Goal: Information Seeking & Learning: Find specific page/section

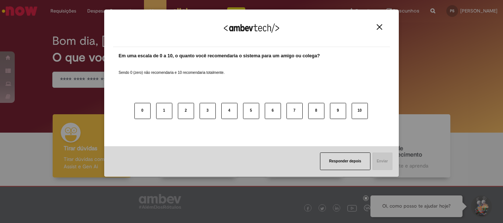
scroll to position [36, 0]
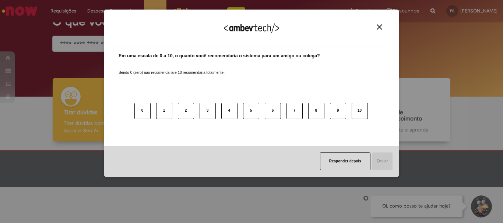
click at [381, 24] on button "Close" at bounding box center [379, 27] width 10 height 6
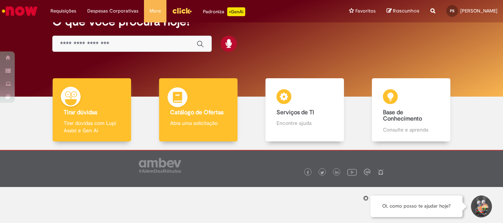
scroll to position [0, 0]
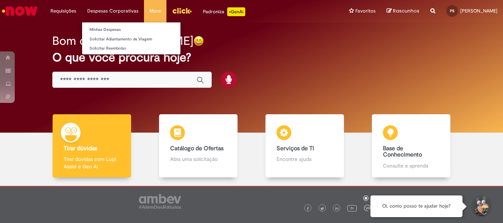
click at [113, 9] on li "Despesas Corporativas Minhas Despesas Solicitar Adiantamento de Viagem Solicita…" at bounding box center [113, 11] width 62 height 22
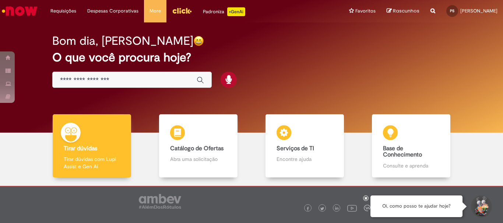
scroll to position [36, 0]
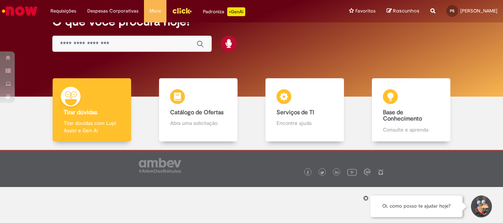
click at [155, 36] on div "Global" at bounding box center [131, 44] width 159 height 17
click at [153, 45] on input "Basta digitar aqui" at bounding box center [124, 44] width 129 height 8
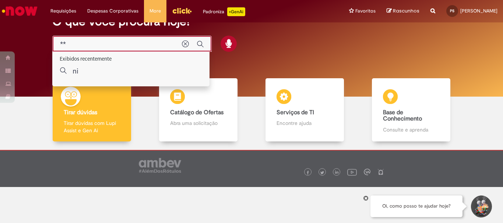
type input "*"
type input "**********"
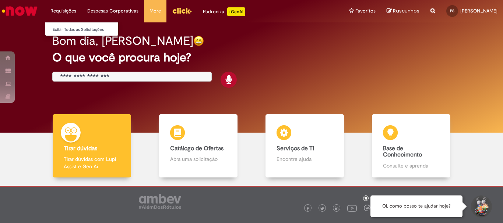
click at [70, 10] on li "Requisições Exibir Todas as Solicitações" at bounding box center [63, 11] width 37 height 22
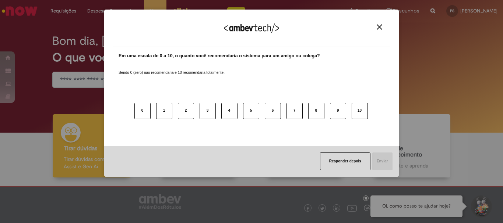
click at [290, 160] on div "Responder depois Enviar" at bounding box center [251, 162] width 295 height 31
click at [357, 111] on button "10" at bounding box center [360, 111] width 16 height 16
click at [384, 160] on button "Enviar" at bounding box center [381, 162] width 21 height 18
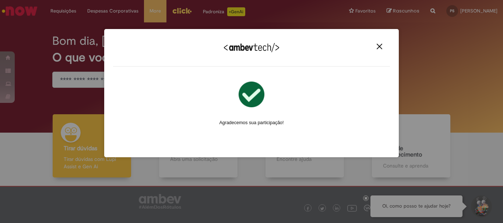
click at [379, 47] on img "Close" at bounding box center [380, 47] width 6 height 6
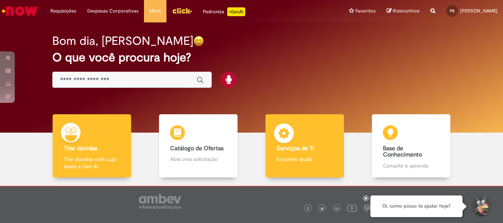
click at [323, 147] on h4 "Serviços de TI" at bounding box center [304, 149] width 56 height 7
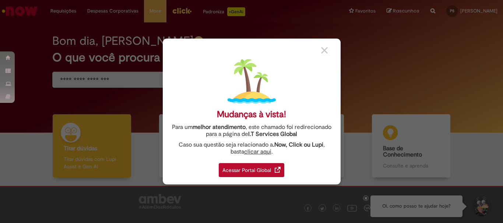
click at [328, 52] on div at bounding box center [328, 50] width 14 height 8
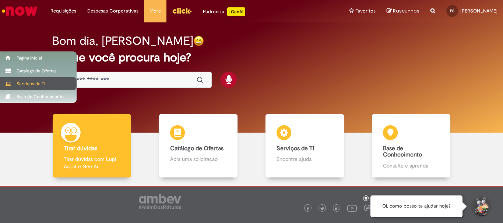
click at [13, 83] on div "Serviços de TI" at bounding box center [38, 83] width 77 height 13
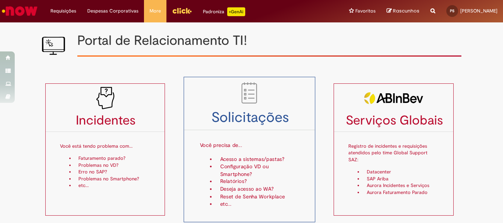
click at [228, 127] on div "Solicitações Você precisa de... Acesso a sistemas/pastas? Configuração VD ou Sm…" at bounding box center [249, 150] width 132 height 146
click at [250, 96] on img at bounding box center [249, 93] width 26 height 26
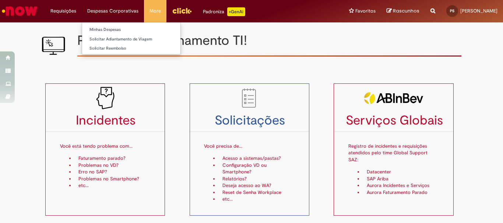
click at [86, 11] on li "Despesas Corporativas Minhas Despesas Solicitar Adiantamento de Viagem Solicita…" at bounding box center [113, 11] width 62 height 22
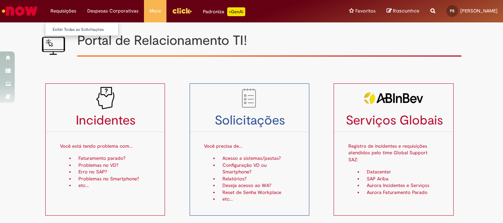
click at [59, 11] on li "Requisições Exibir Todas as Solicitações" at bounding box center [63, 11] width 37 height 22
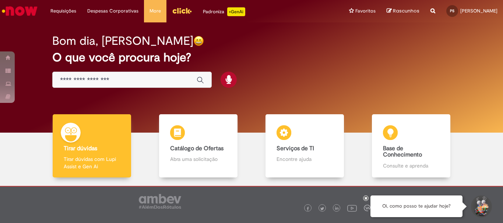
scroll to position [36, 0]
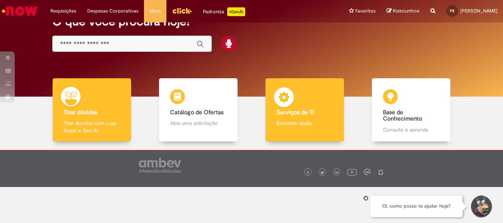
click at [328, 120] on p "Encontre ajuda" at bounding box center [304, 123] width 56 height 7
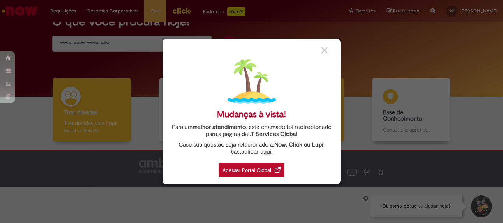
click at [328, 120] on div "Mudanças à vista! Para um melhor atendimento , este chamado foi redirecionado p…" at bounding box center [252, 112] width 178 height 146
click at [303, 163] on div "Mudanças à vista! Para um melhor atendimento , este chamado foi redirecionado p…" at bounding box center [252, 112] width 178 height 146
click at [248, 158] on div "Mudanças à vista! Para um melhor atendimento , este chamado foi redirecionado p…" at bounding box center [252, 112] width 178 height 146
click at [288, 155] on div "Caso sua questão seja relacionado a .Now, Click ou Lupi , basta clicar aqui ." at bounding box center [251, 149] width 167 height 14
click at [320, 50] on div "Mudanças à vista! Para um melhor atendimento , este chamado foi redirecionado p…" at bounding box center [252, 112] width 178 height 146
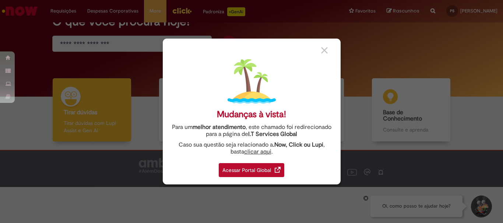
click at [323, 52] on img at bounding box center [324, 50] width 7 height 7
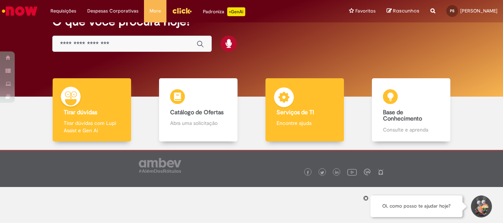
click at [295, 128] on div "Serviços de TI Serviços de TI Encontre ajuda" at bounding box center [304, 110] width 78 height 64
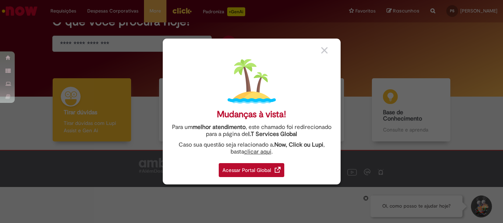
click at [258, 173] on div "Acessar Portal Global" at bounding box center [252, 170] width 66 height 14
